Goal: Task Accomplishment & Management: Manage account settings

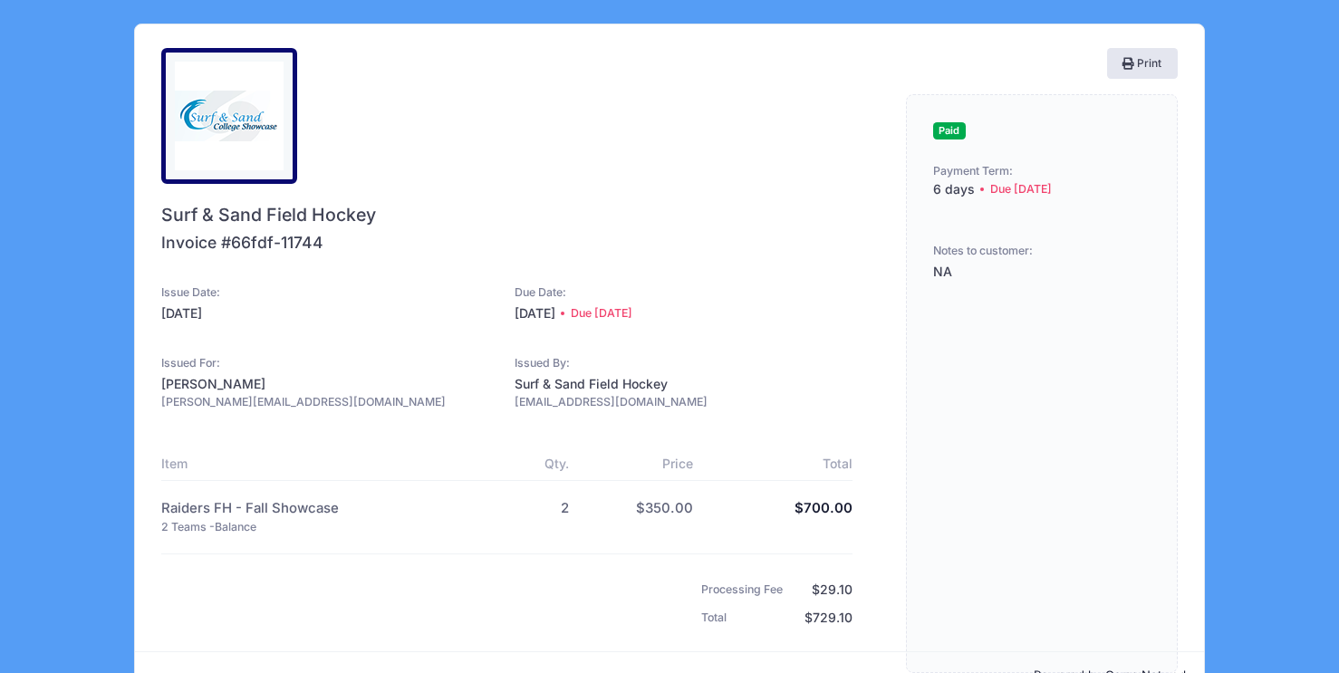
click at [287, 128] on div at bounding box center [229, 116] width 136 height 136
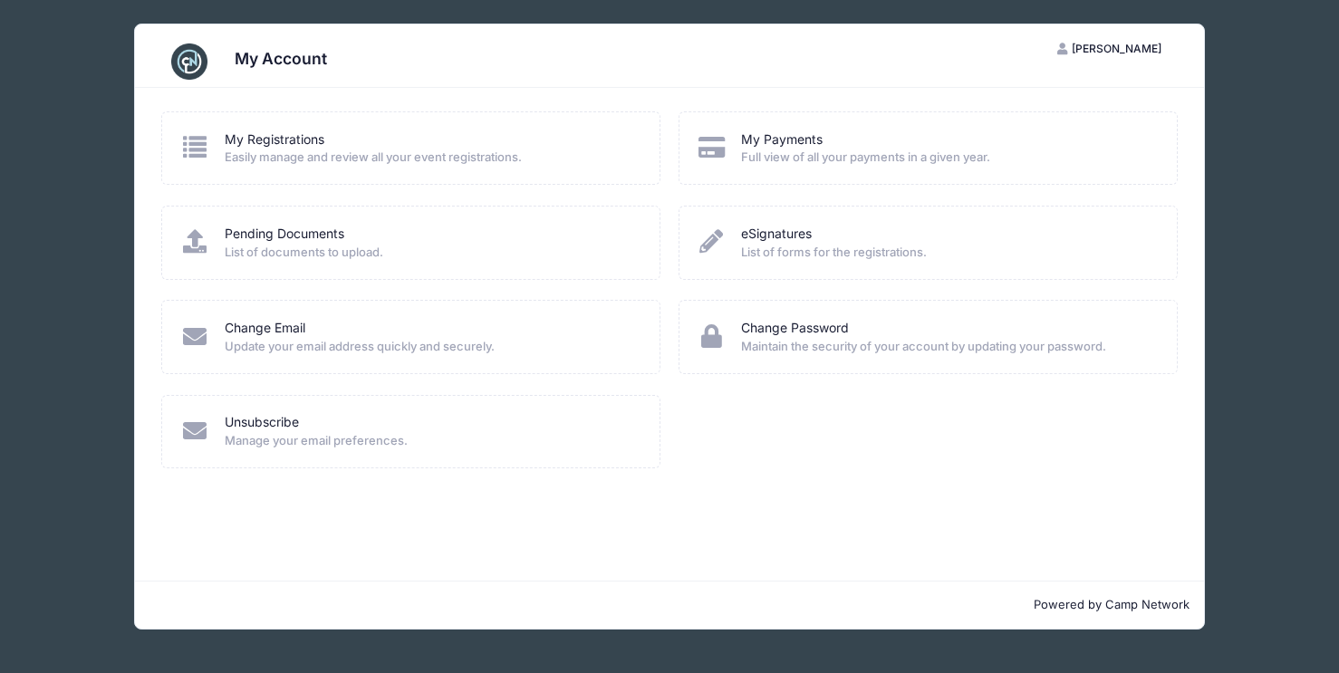
click at [329, 145] on div "My Registrations" at bounding box center [431, 139] width 412 height 19
click at [248, 137] on link "My Registrations" at bounding box center [275, 139] width 100 height 19
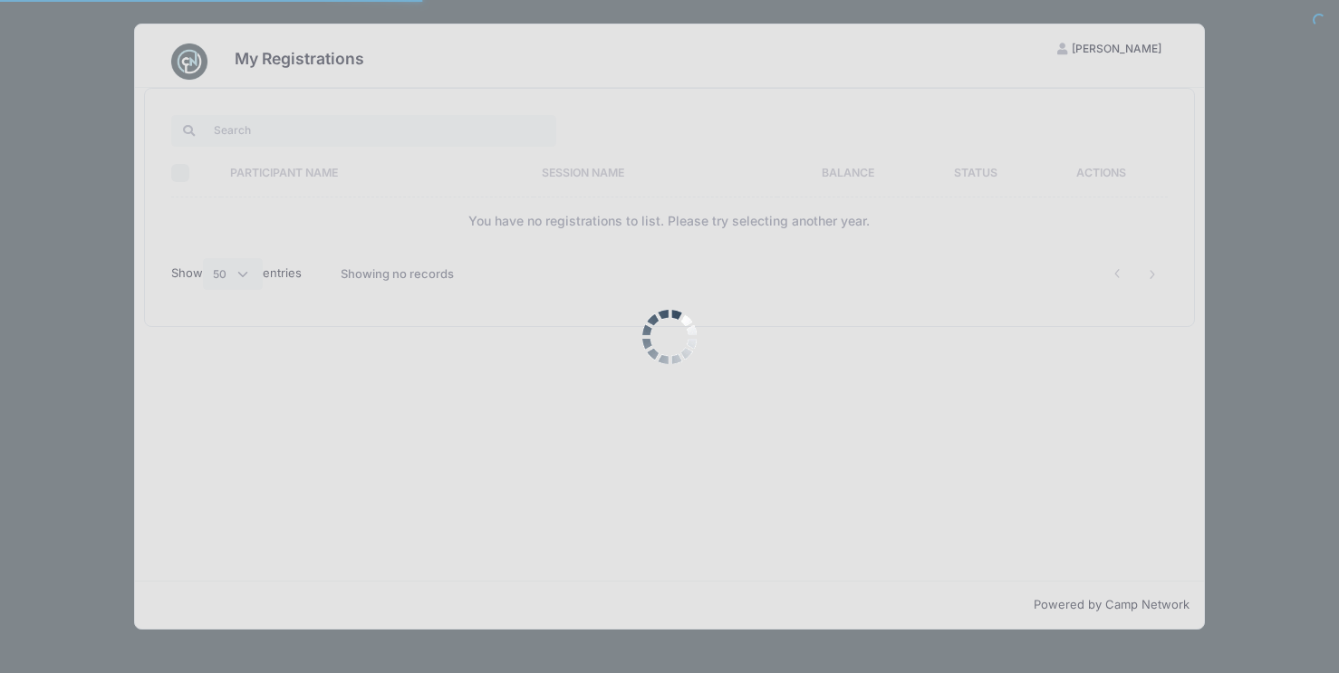
select select "50"
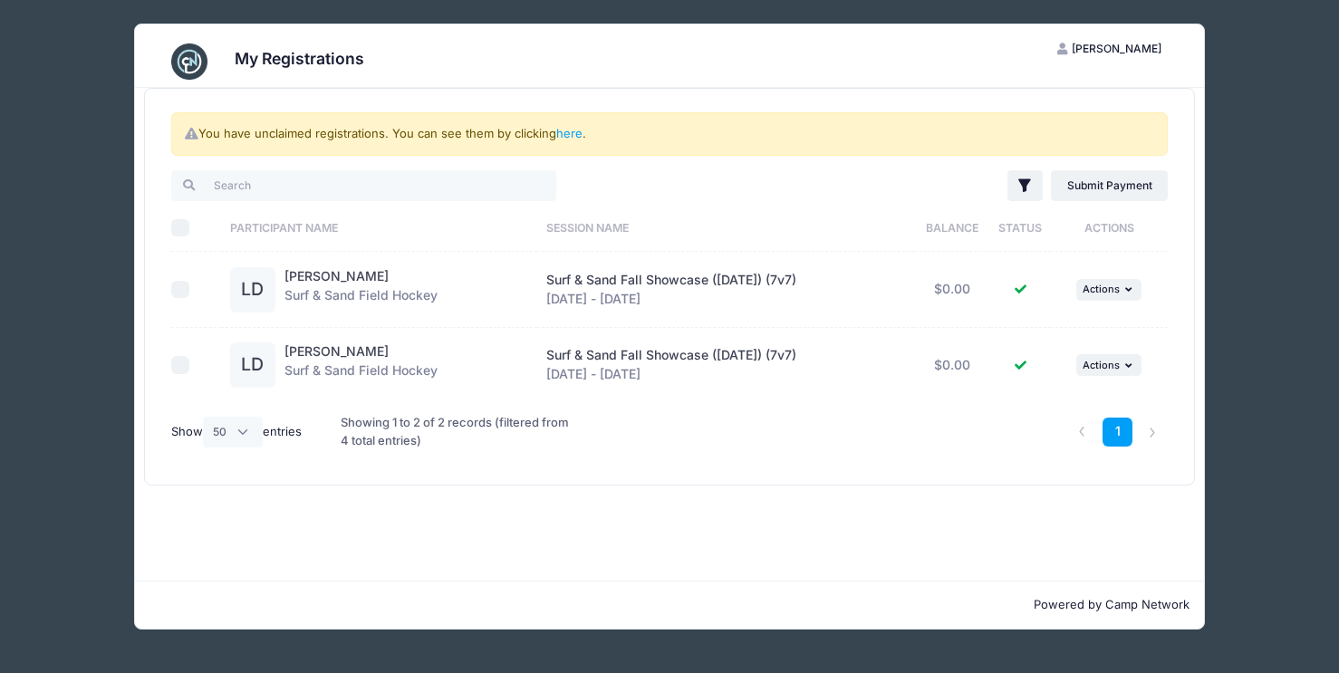
click at [1140, 52] on span "[PERSON_NAME]" at bounding box center [1117, 49] width 90 height 14
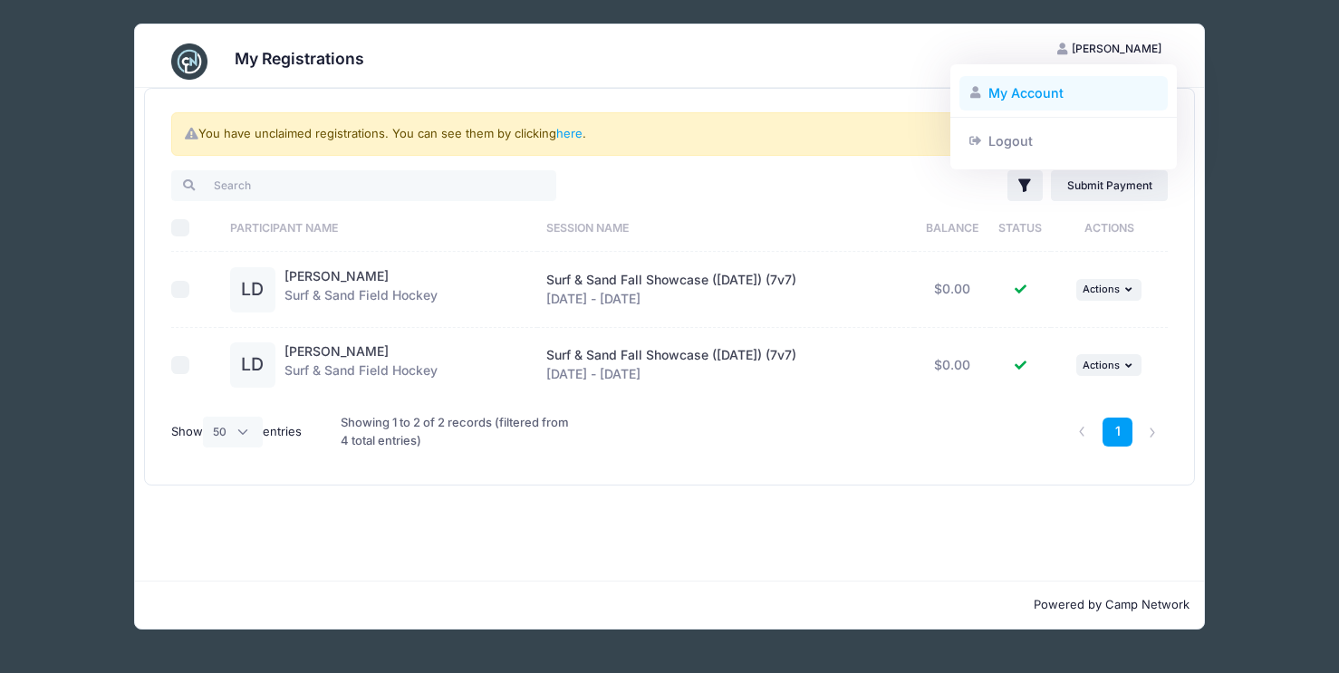
click at [1058, 90] on link "My Account" at bounding box center [1064, 93] width 209 height 34
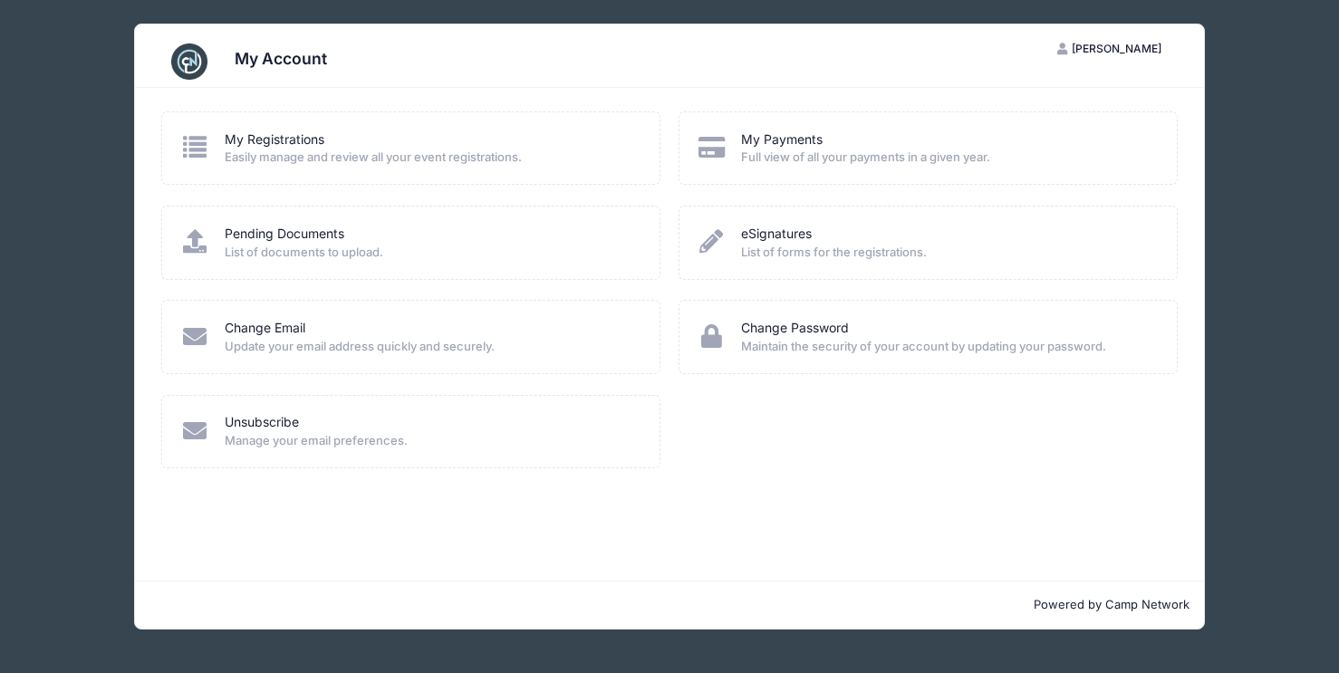
click at [1090, 53] on span "[PERSON_NAME]" at bounding box center [1117, 49] width 90 height 14
click at [1038, 145] on link "Logout" at bounding box center [1064, 140] width 209 height 34
